Goal: Transaction & Acquisition: Purchase product/service

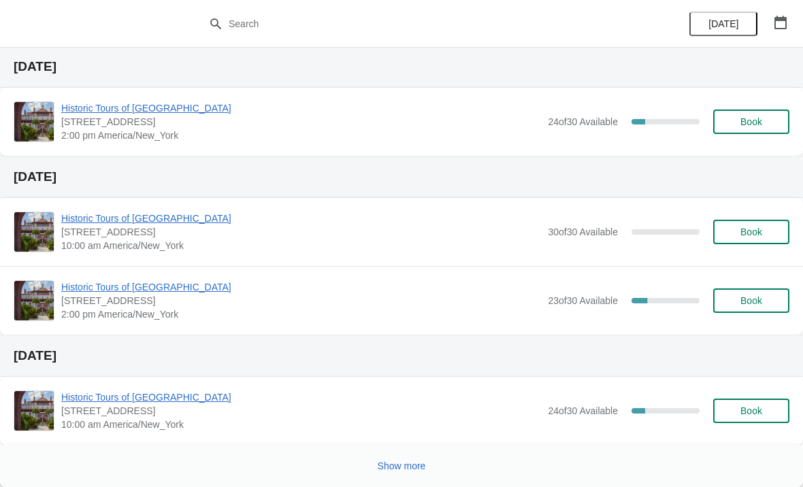
scroll to position [864, 0]
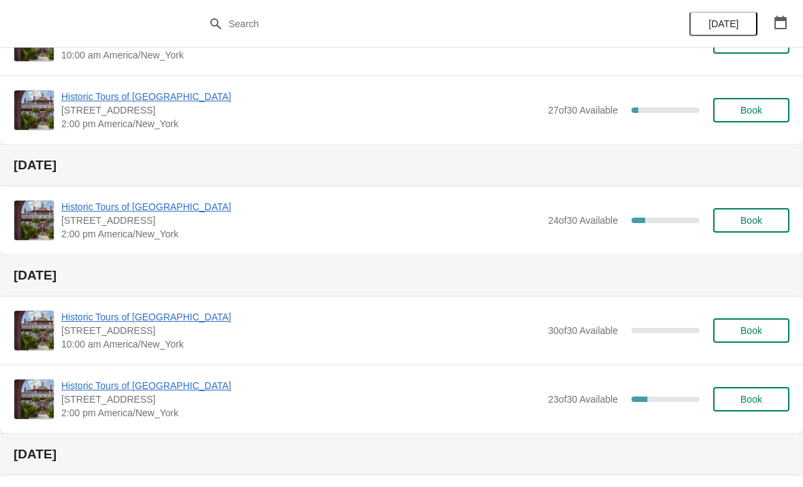
scroll to position [799, 0]
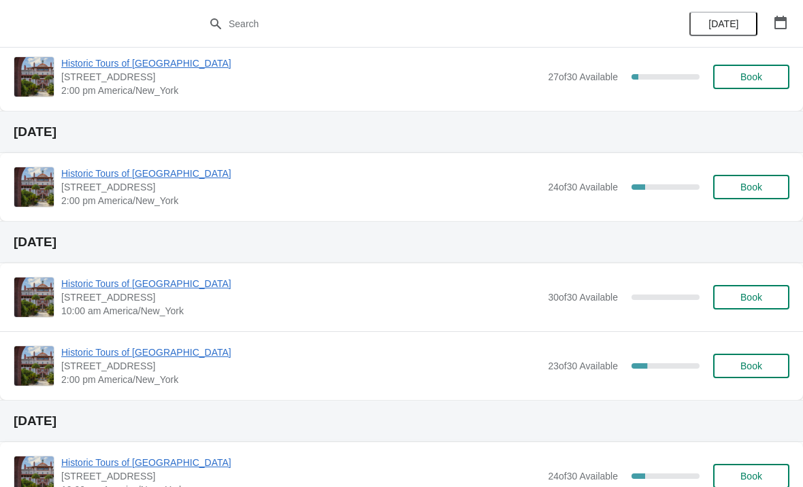
click at [753, 293] on span "Book" at bounding box center [751, 297] width 22 height 11
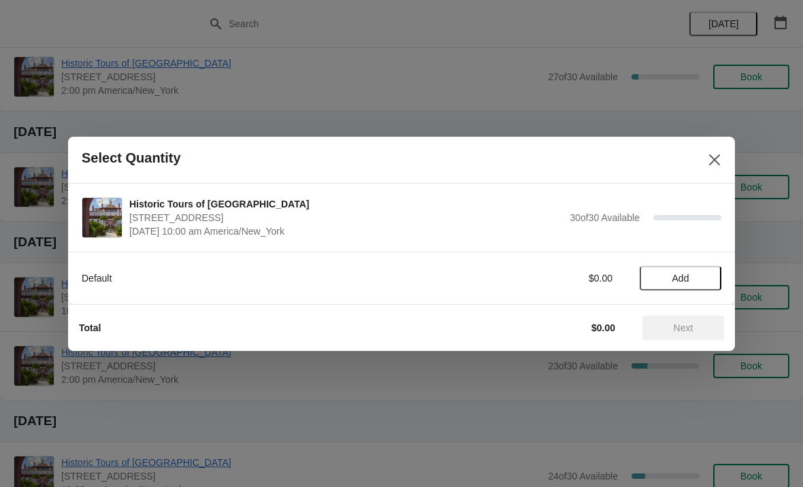
click at [703, 280] on span "Add" at bounding box center [680, 278] width 57 height 11
click at [679, 269] on div "Default $20.00 1" at bounding box center [402, 278] width 640 height 25
click at [698, 284] on icon at bounding box center [704, 278] width 14 height 14
click at [703, 278] on icon at bounding box center [704, 278] width 5 height 5
click at [696, 328] on span "Next" at bounding box center [683, 328] width 60 height 11
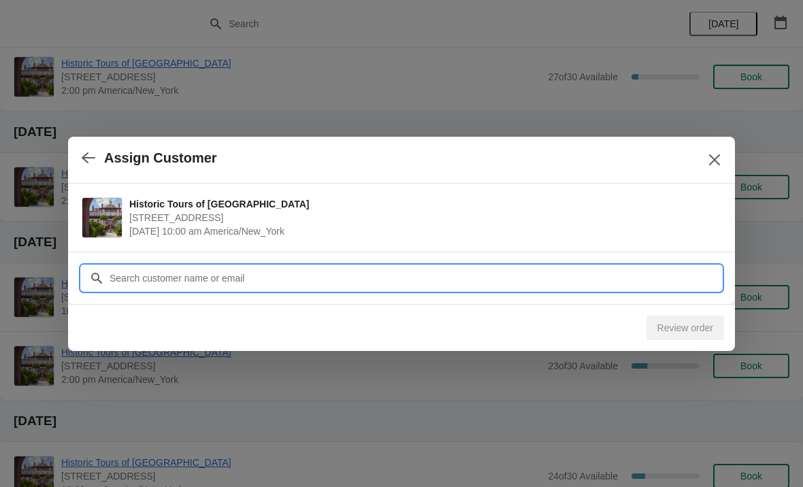
click at [370, 274] on input "Customer" at bounding box center [415, 278] width 613 height 25
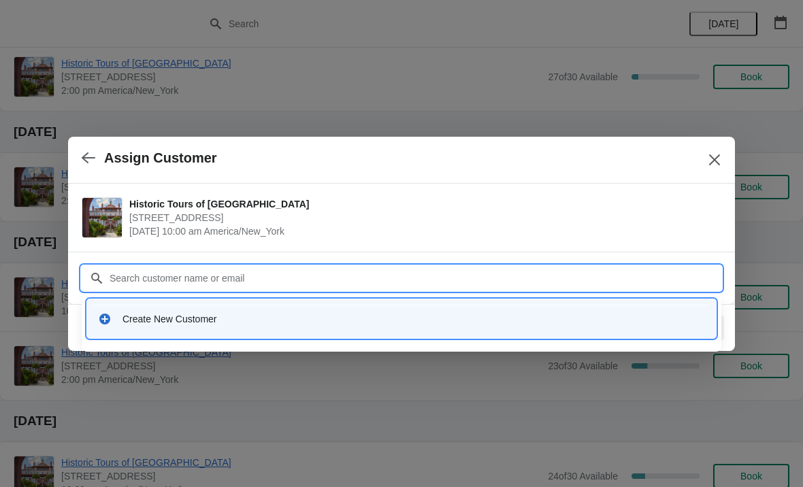
click at [272, 332] on div "Create New Customer" at bounding box center [402, 319] width 618 height 28
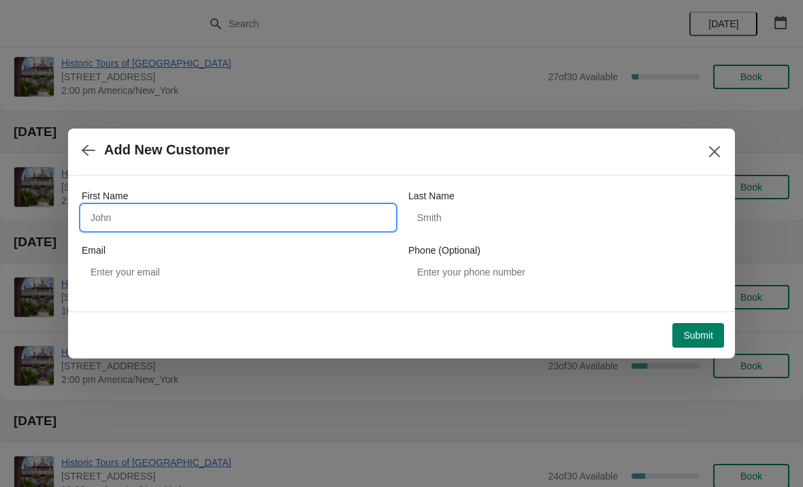
click at [260, 212] on input "First Name" at bounding box center [238, 218] width 313 height 25
type input "[PERSON_NAME]"
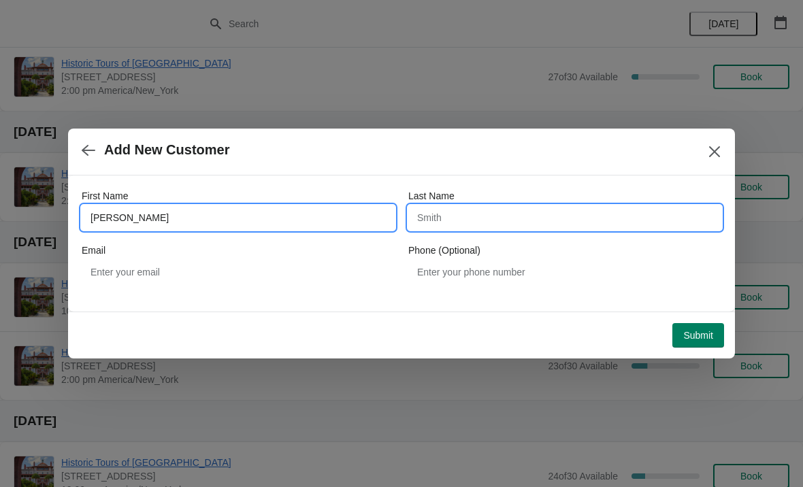
click at [502, 217] on input "Last Name" at bounding box center [564, 218] width 313 height 25
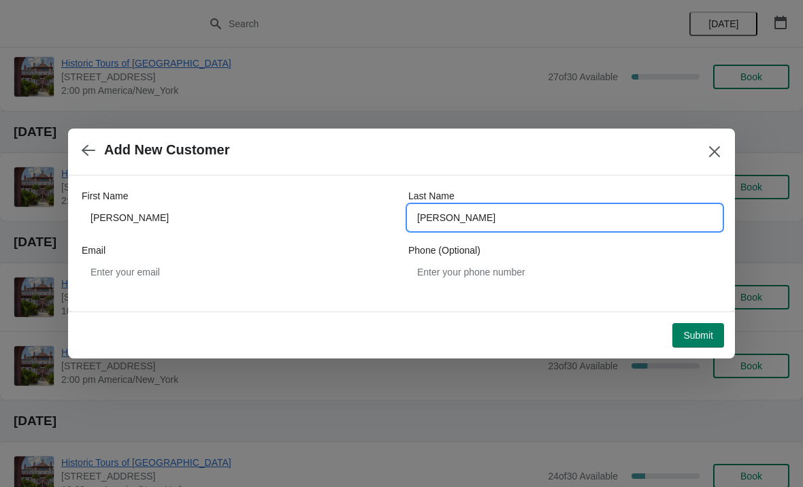
type input "[PERSON_NAME]"
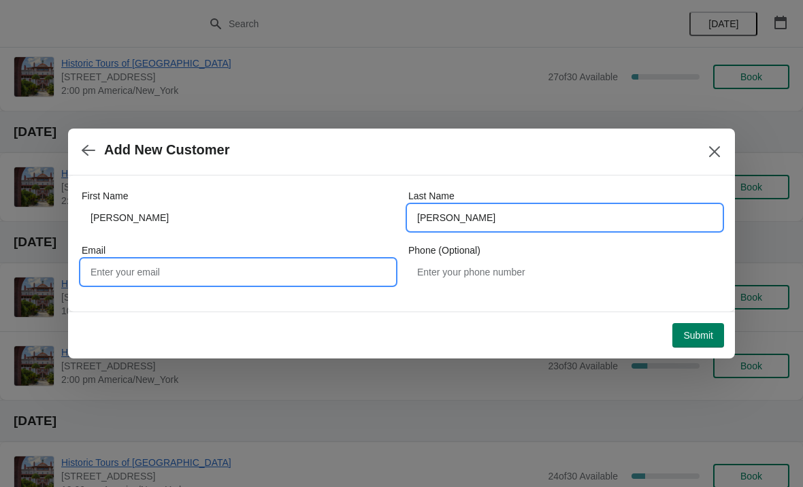
click at [353, 267] on input "Email" at bounding box center [238, 272] width 313 height 25
click at [489, 219] on input "[PERSON_NAME]" at bounding box center [564, 218] width 313 height 25
click at [309, 266] on input "Email" at bounding box center [238, 272] width 313 height 25
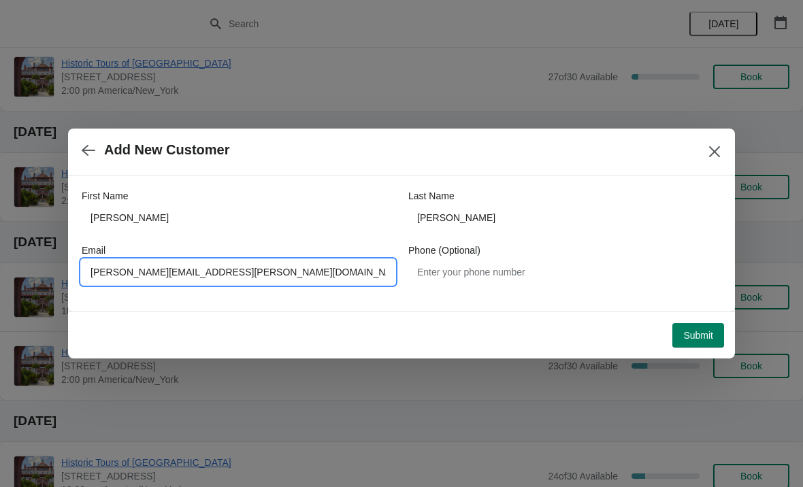
type input "[PERSON_NAME][EMAIL_ADDRESS][PERSON_NAME][DOMAIN_NAME]"
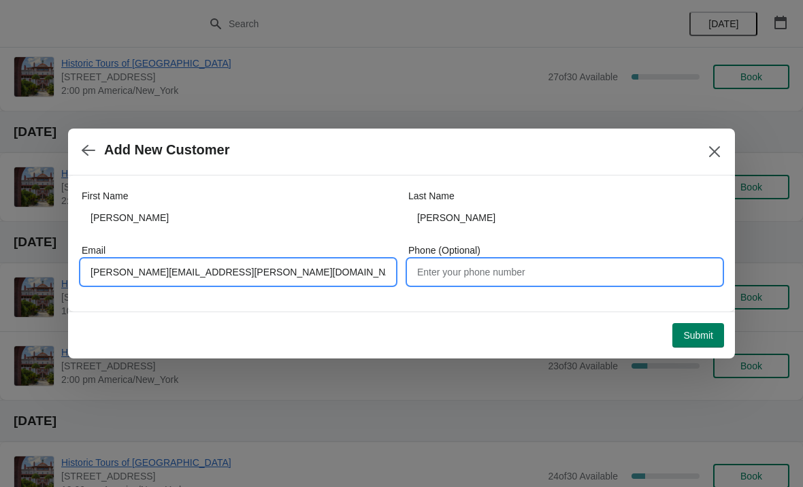
click at [523, 273] on input "Phone (Optional)" at bounding box center [564, 272] width 313 height 25
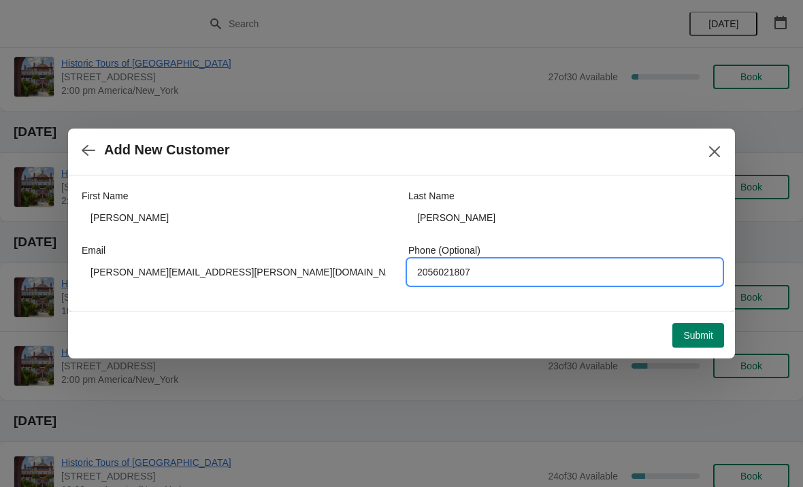
type input "2056021807"
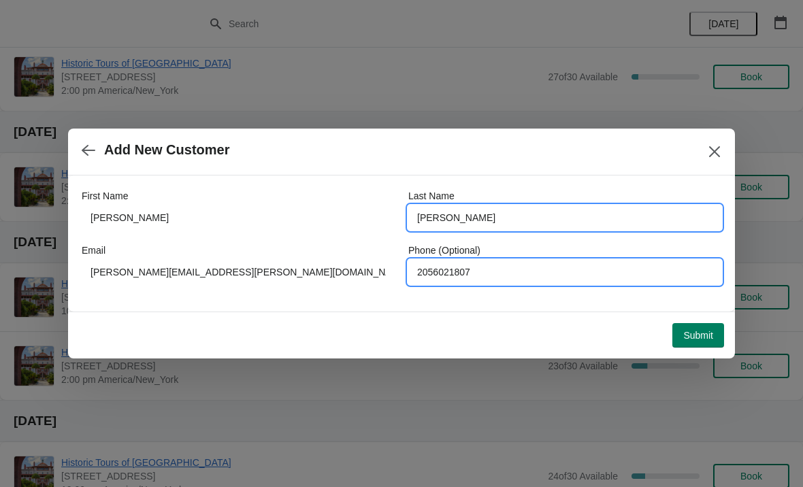
click at [532, 214] on input "[PERSON_NAME]" at bounding box center [564, 218] width 313 height 25
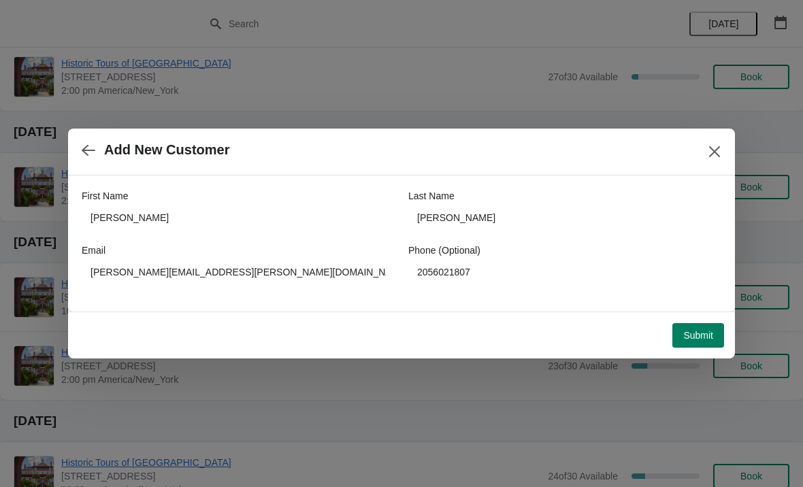
click at [702, 340] on span "Submit" at bounding box center [698, 335] width 30 height 11
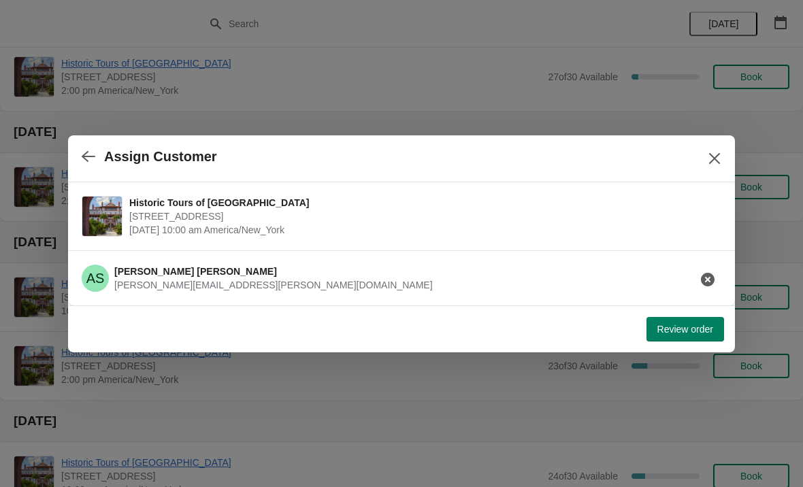
click at [688, 340] on button "Review order" at bounding box center [686, 329] width 78 height 25
